Goal: Task Accomplishment & Management: Manage account settings

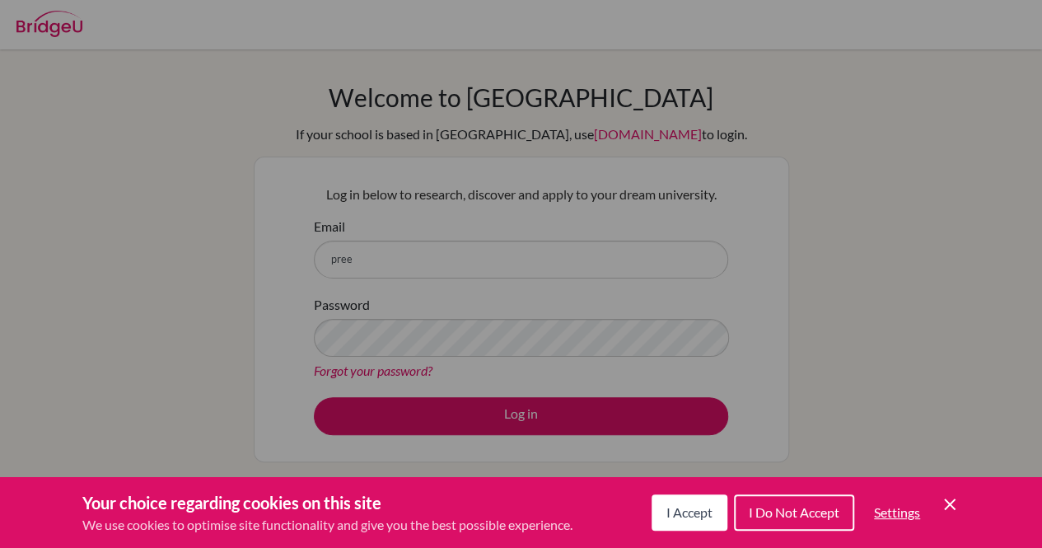
click at [791, 507] on span "I Do Not Accept" at bounding box center [794, 512] width 91 height 16
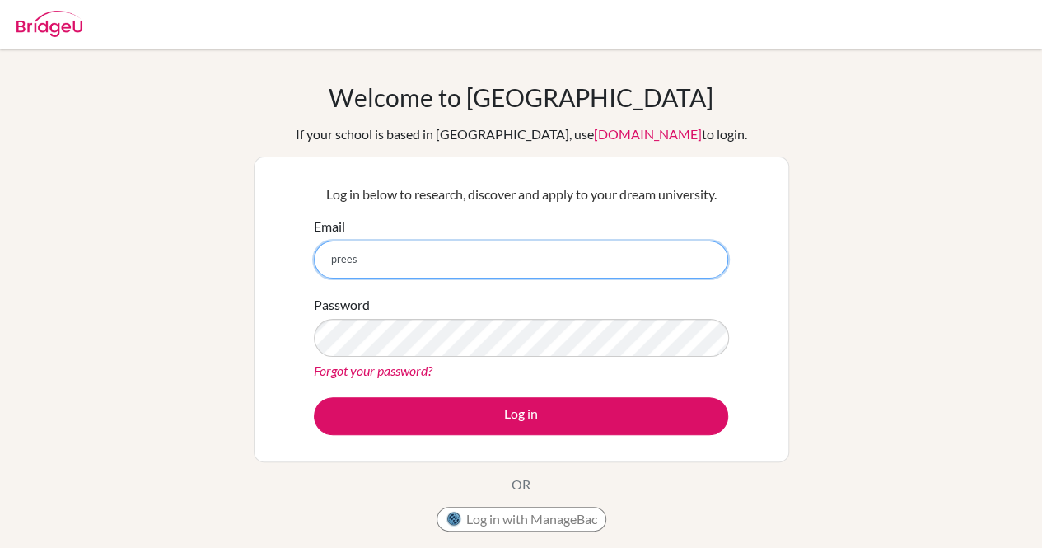
click at [562, 246] on input "prees" at bounding box center [521, 259] width 414 height 38
type input "[EMAIL_ADDRESS][DOMAIN_NAME]"
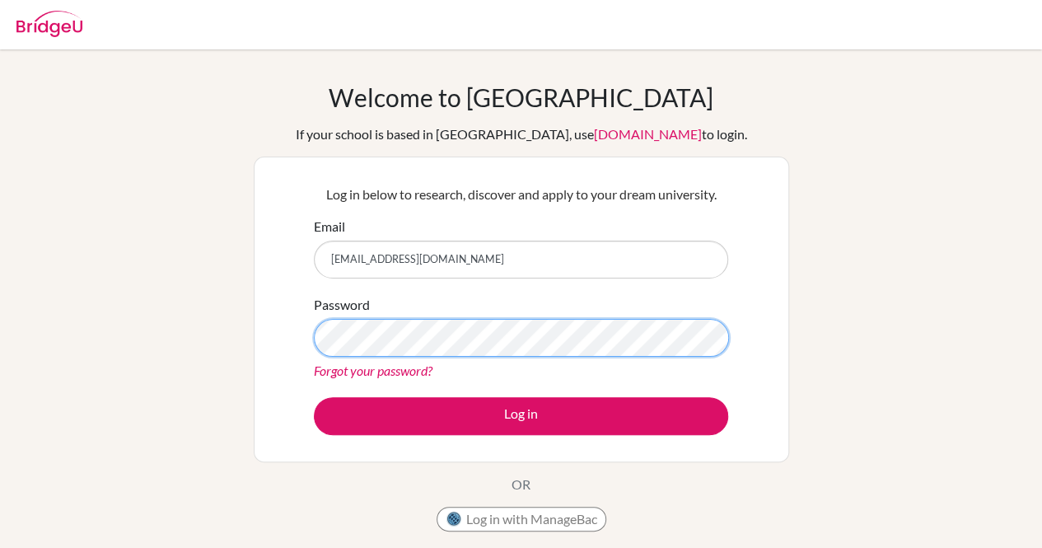
click at [314, 397] on button "Log in" at bounding box center [521, 416] width 414 height 38
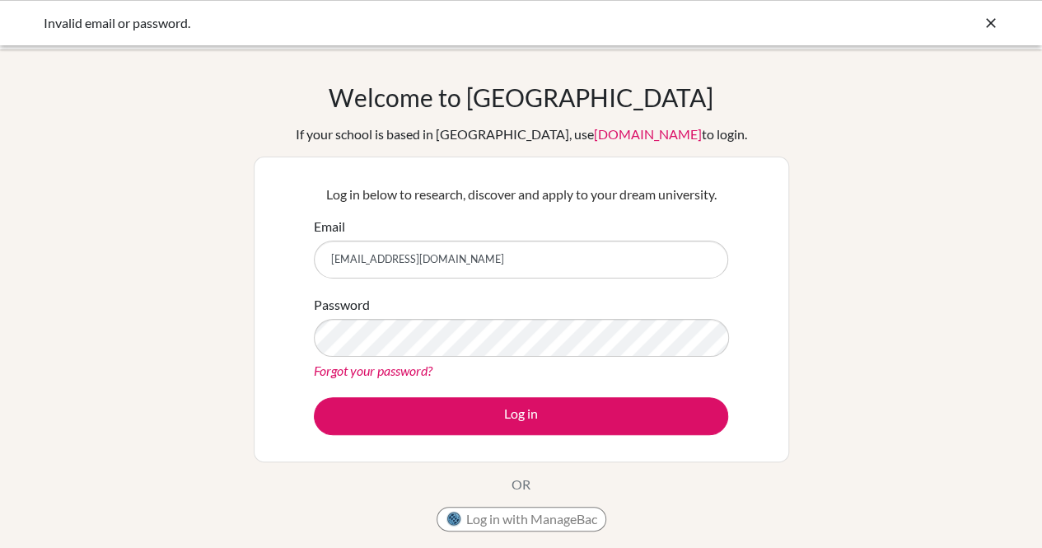
click at [381, 370] on link "Forgot your password?" at bounding box center [373, 370] width 119 height 16
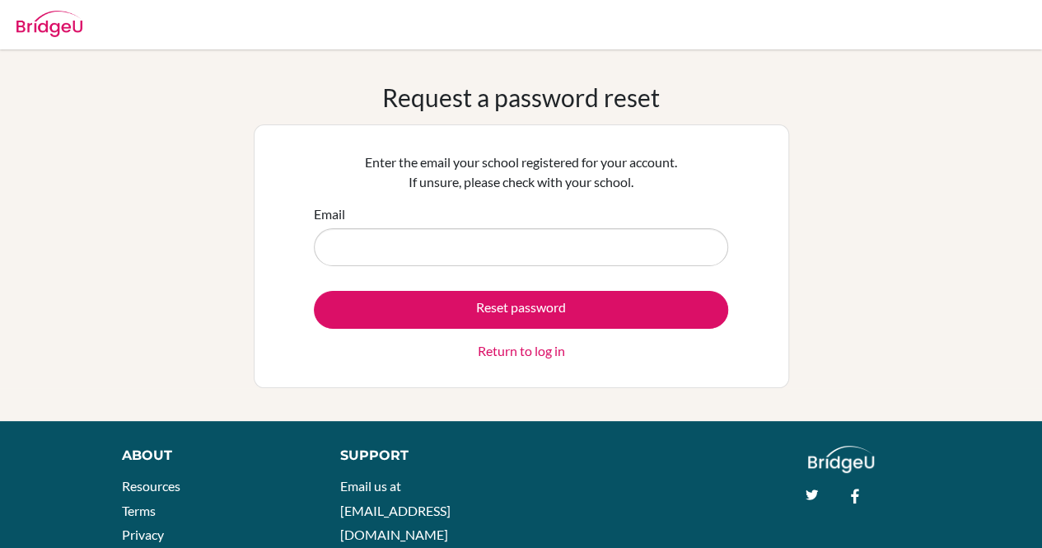
type input "["
type input "[EMAIL_ADDRESS][DOMAIN_NAME]"
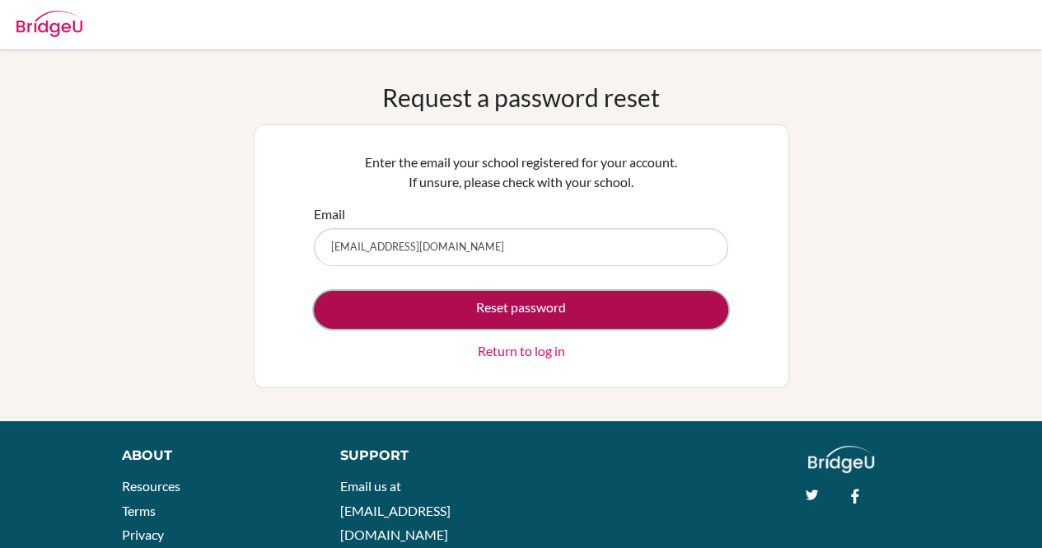
click at [455, 311] on button "Reset password" at bounding box center [521, 310] width 414 height 38
